Goal: Information Seeking & Learning: Learn about a topic

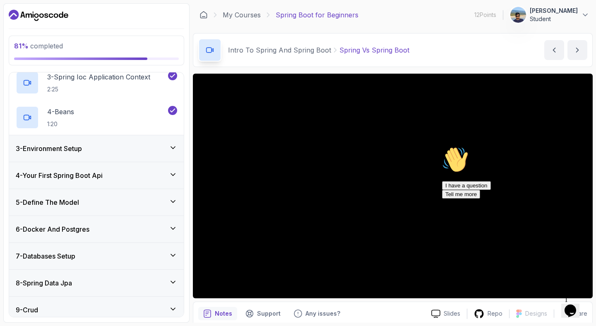
scroll to position [123, 0]
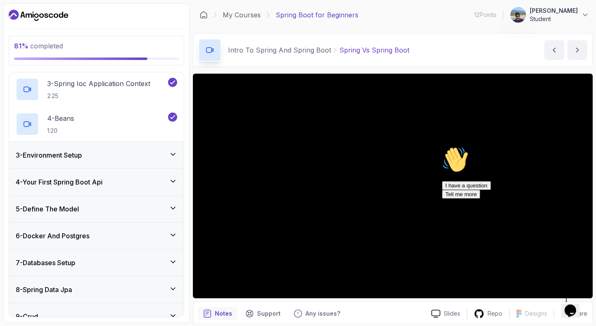
click at [175, 153] on icon at bounding box center [173, 154] width 4 height 2
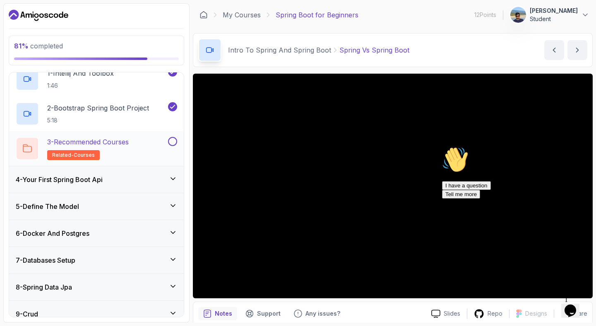
scroll to position [94, 0]
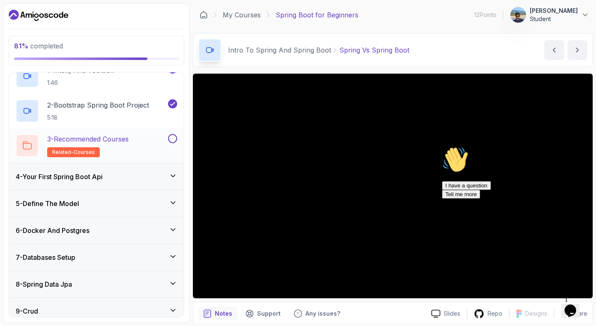
click at [170, 138] on button at bounding box center [172, 138] width 9 height 9
click at [164, 174] on div "4 - Your First Spring Boot Api" at bounding box center [97, 177] width 162 height 10
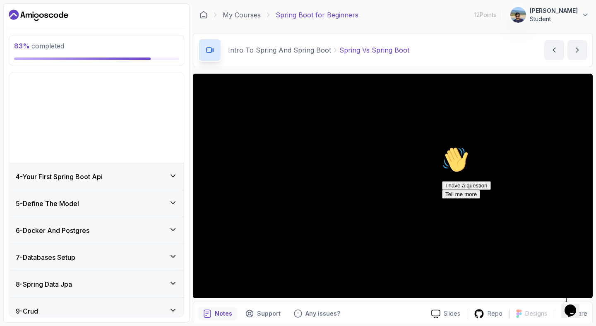
scroll to position [78, 0]
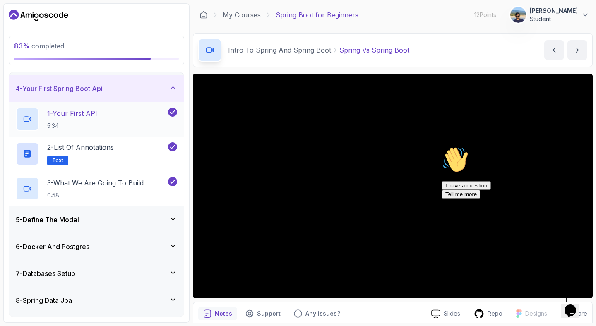
click at [102, 118] on div "1 - Your First API 5:34" at bounding box center [91, 119] width 151 height 23
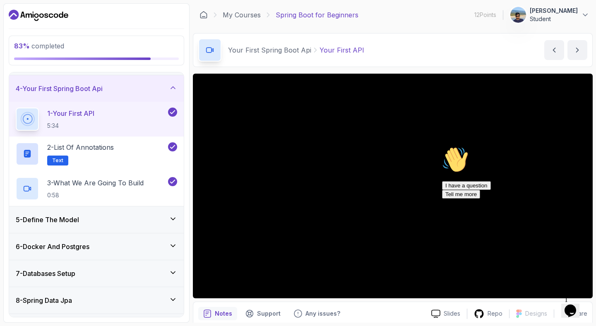
click at [442, 147] on icon "Chat attention grabber" at bounding box center [442, 147] width 0 height 0
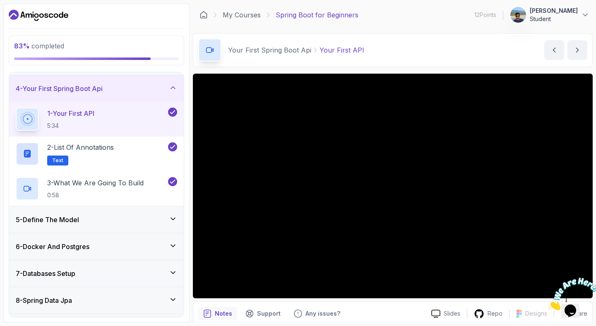
click at [577, 303] on img at bounding box center [573, 294] width 51 height 33
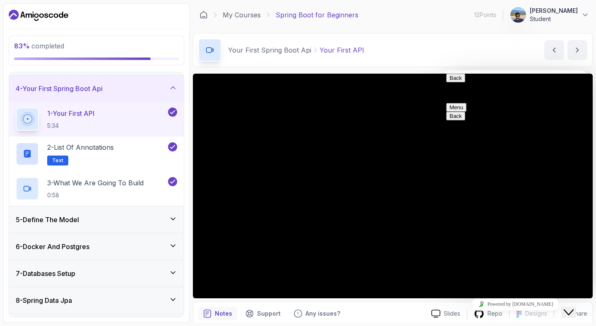
click at [573, 310] on icon "Chat widget" at bounding box center [569, 313] width 10 height 6
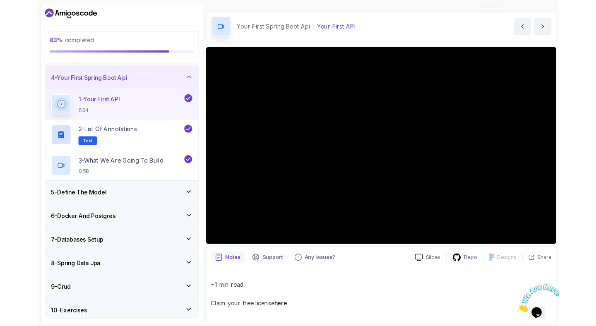
scroll to position [66, 0]
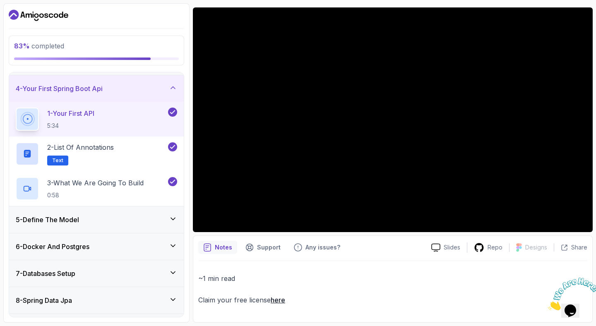
click at [147, 226] on div "5 - Define The Model" at bounding box center [96, 220] width 175 height 27
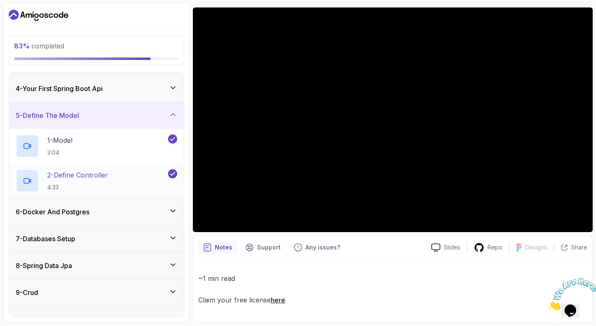
click at [122, 179] on div "2 - Define Controller 4:33" at bounding box center [91, 180] width 151 height 23
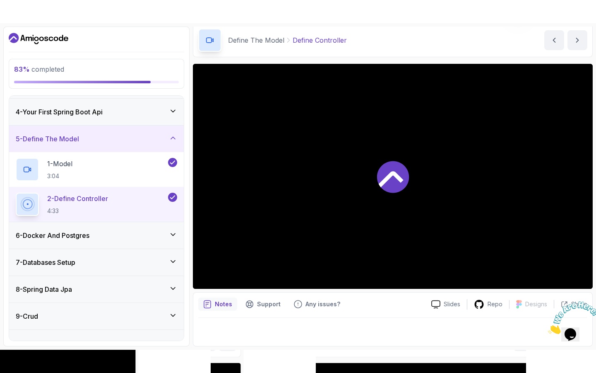
scroll to position [33, 0]
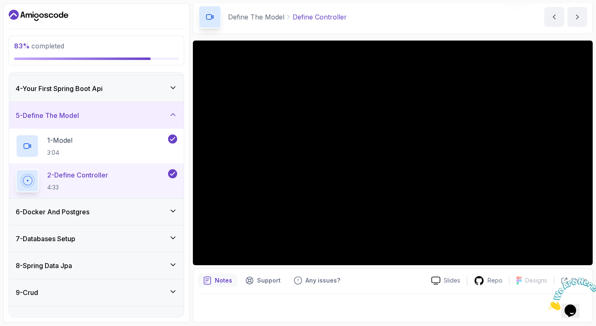
click at [172, 213] on icon at bounding box center [173, 211] width 8 height 8
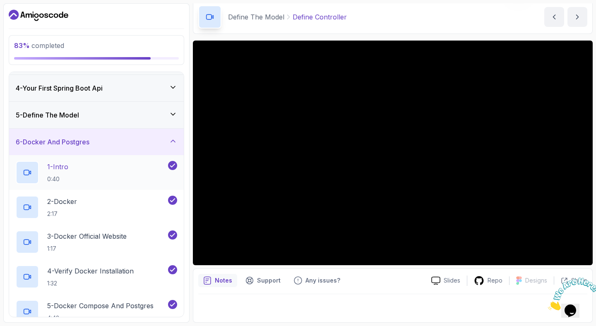
click at [130, 179] on div "1 - Intro 0:40" at bounding box center [91, 172] width 151 height 23
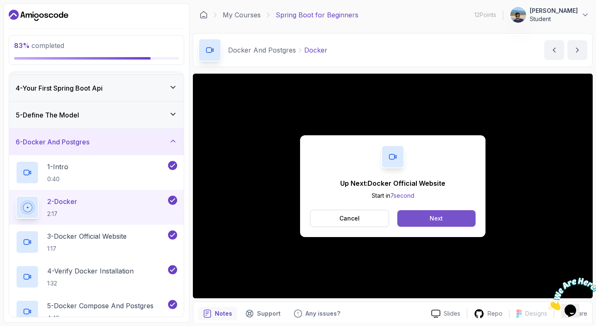
click at [409, 219] on button "Next" at bounding box center [437, 218] width 78 height 17
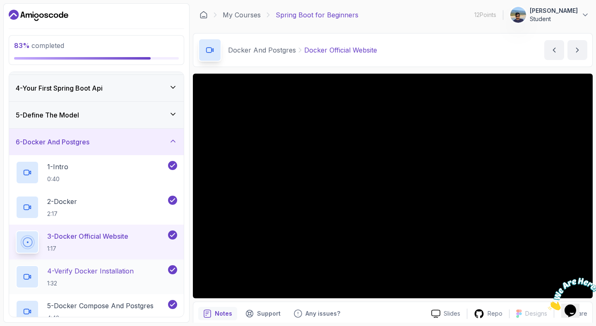
click at [129, 267] on p "4 - Verify Docker Installation" at bounding box center [90, 271] width 87 height 10
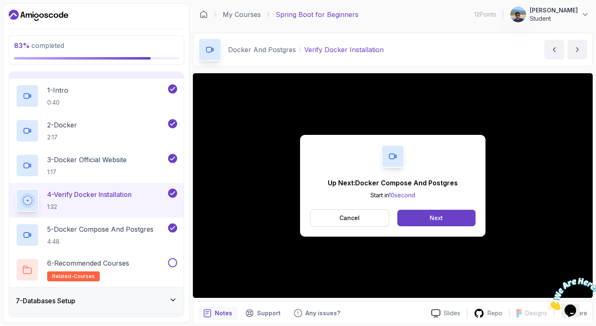
scroll to position [1, 0]
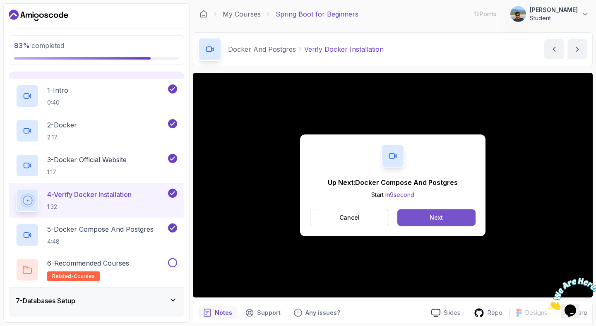
click at [431, 217] on div "Next" at bounding box center [436, 218] width 13 height 8
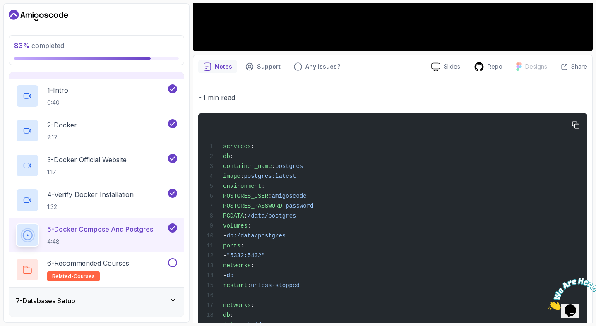
scroll to position [313, 0]
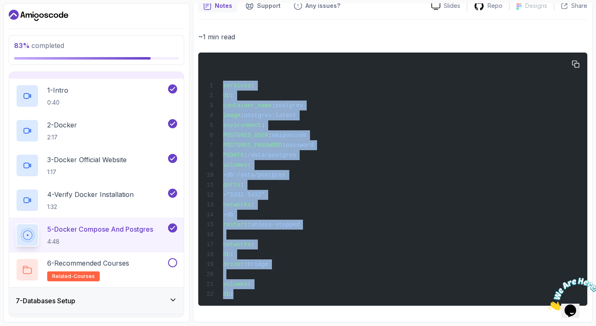
drag, startPoint x: 263, startPoint y: 297, endPoint x: 212, endPoint y: 62, distance: 239.7
click at [212, 62] on div "services : db : container_name : postgres image : postgres:latest environment :…" at bounding box center [393, 180] width 376 height 244
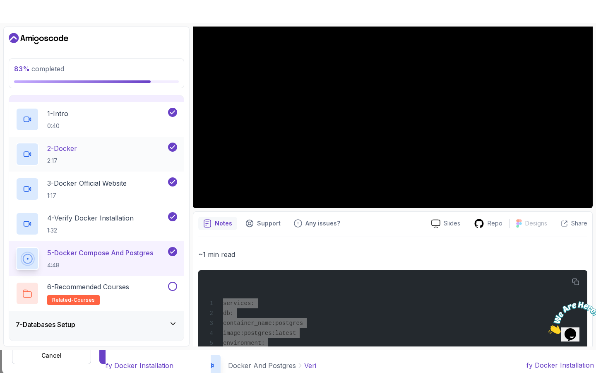
scroll to position [112, 0]
